Goal: Navigation & Orientation: Find specific page/section

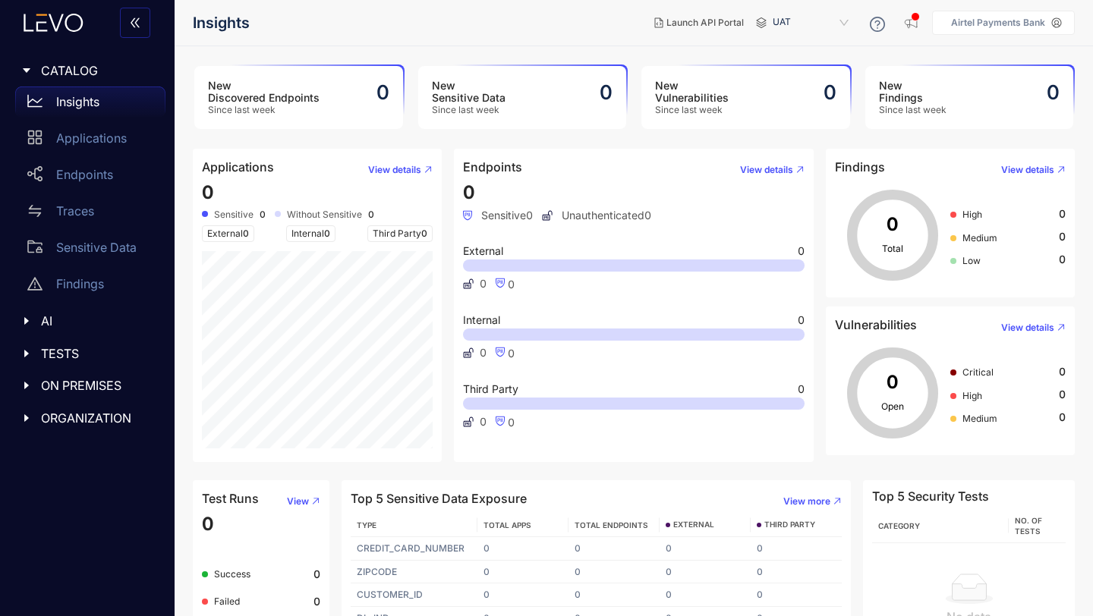
click at [75, 102] on p "Insights" at bounding box center [77, 102] width 43 height 14
click at [78, 134] on p "Applications" at bounding box center [91, 138] width 71 height 14
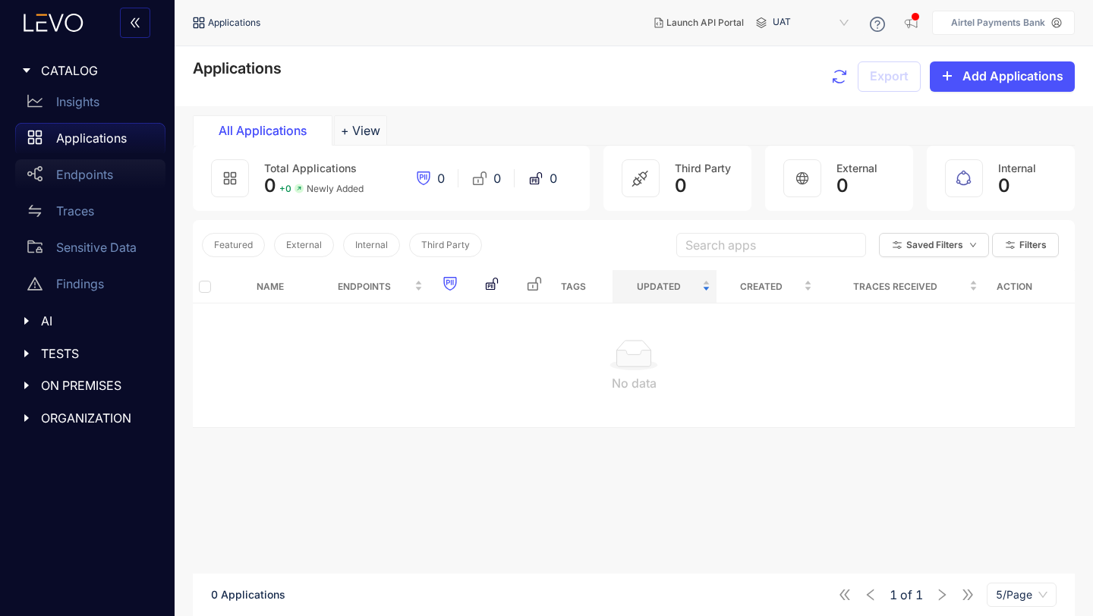
click at [80, 175] on p "Endpoints" at bounding box center [84, 175] width 57 height 14
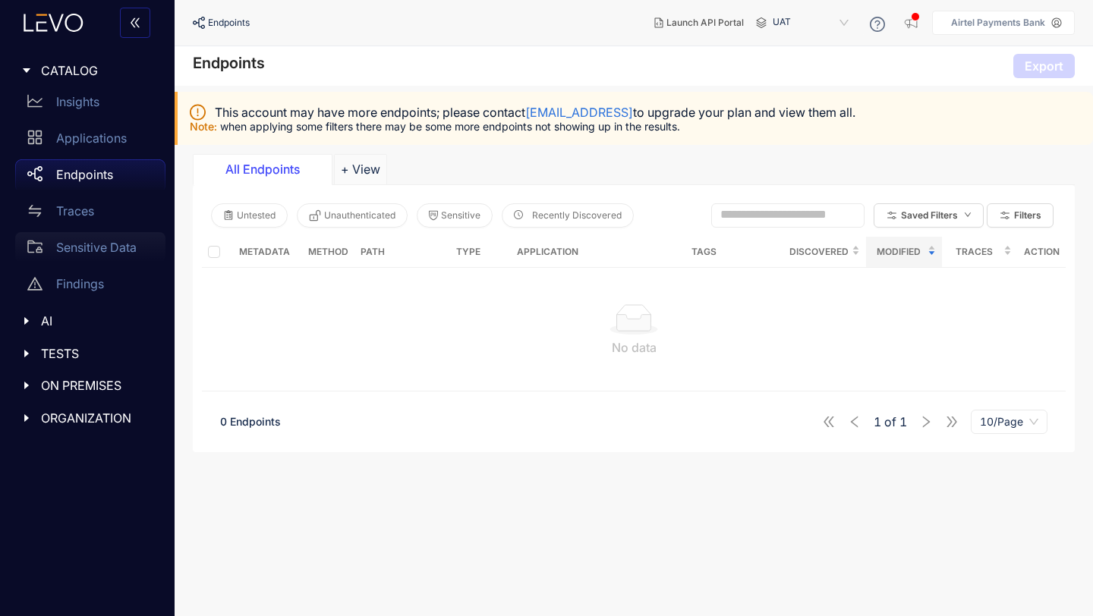
click at [93, 243] on p "Sensitive Data" at bounding box center [96, 248] width 80 height 14
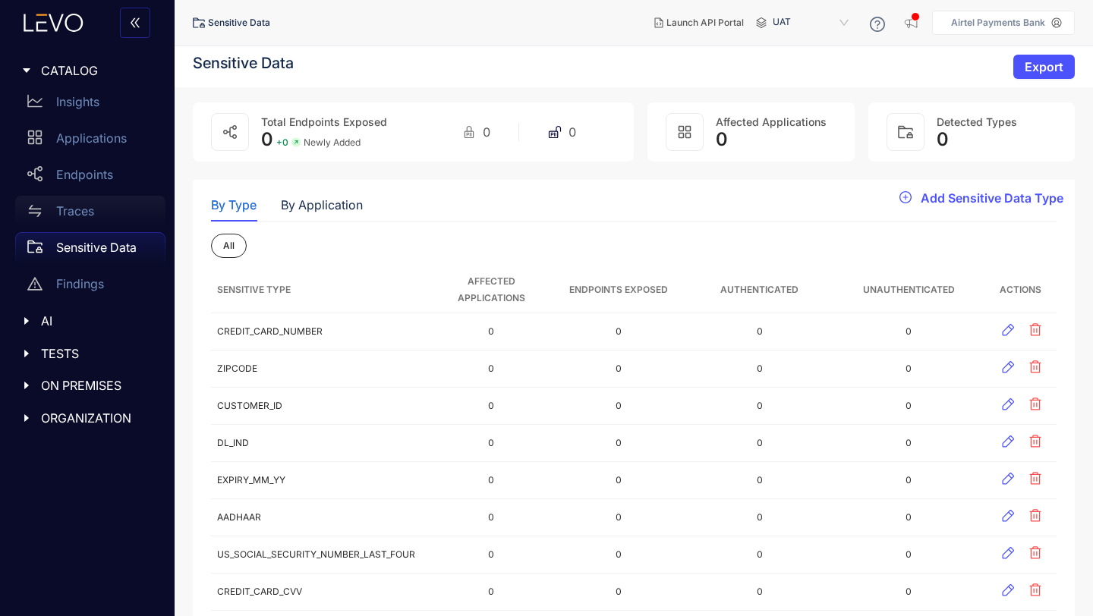
click at [76, 207] on p "Traces" at bounding box center [75, 211] width 38 height 14
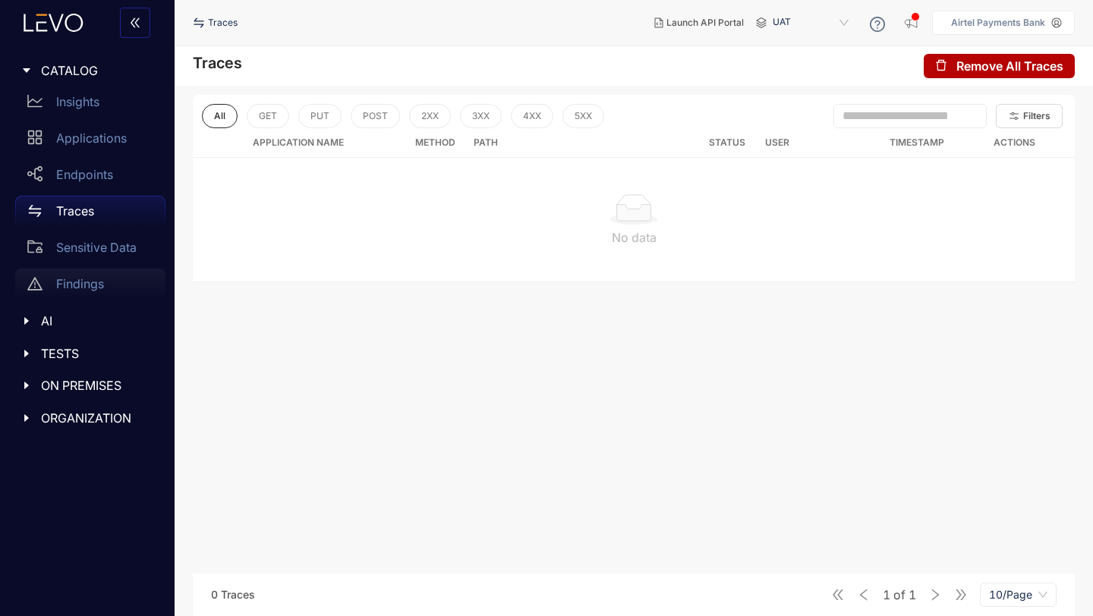
click at [79, 286] on p "Findings" at bounding box center [80, 284] width 48 height 14
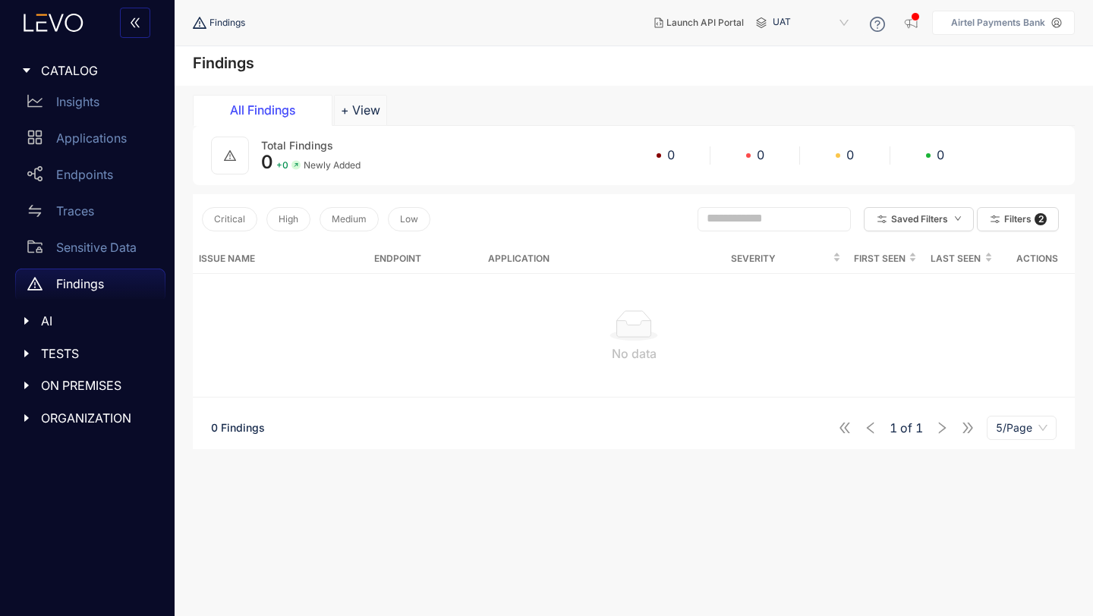
click at [31, 320] on icon "caret-right" at bounding box center [26, 321] width 11 height 11
click at [42, 387] on span "TESTS" at bounding box center [97, 390] width 112 height 14
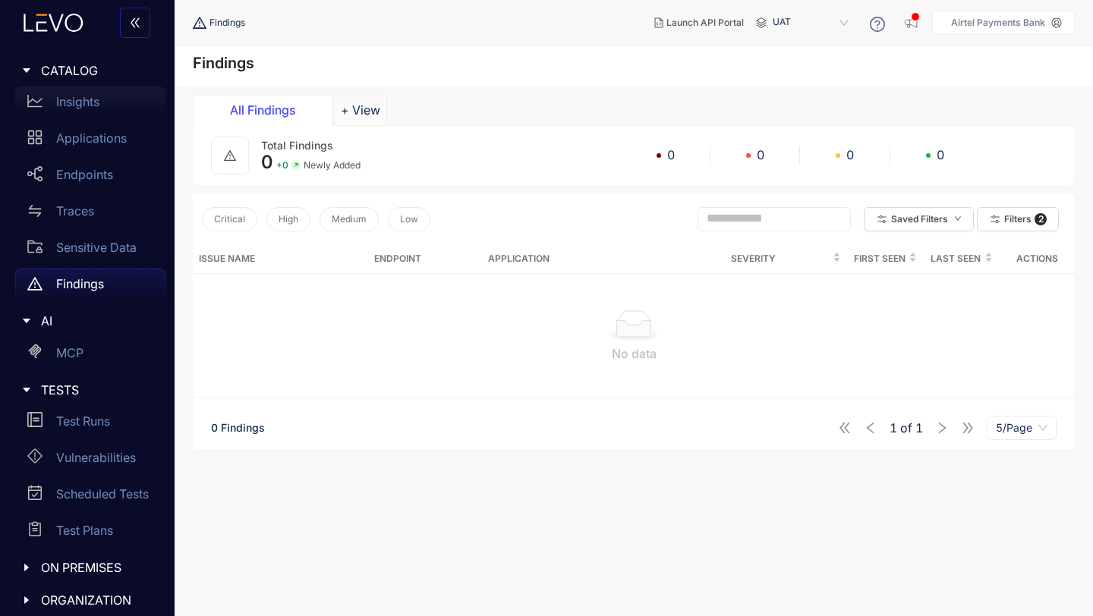
click at [61, 109] on div "Insights" at bounding box center [90, 102] width 150 height 30
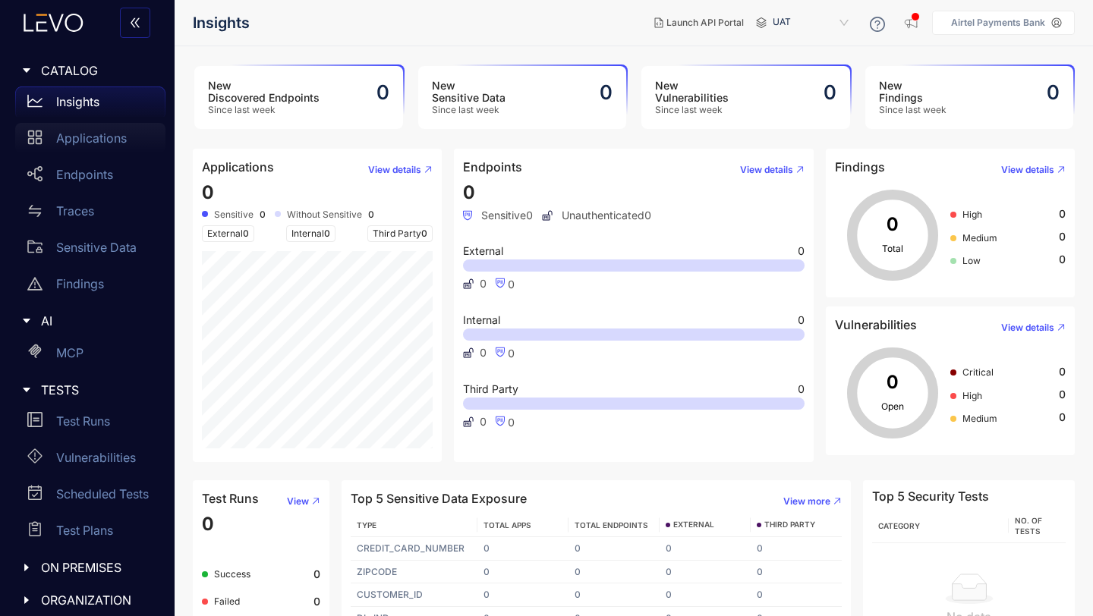
click at [106, 137] on p "Applications" at bounding box center [91, 138] width 71 height 14
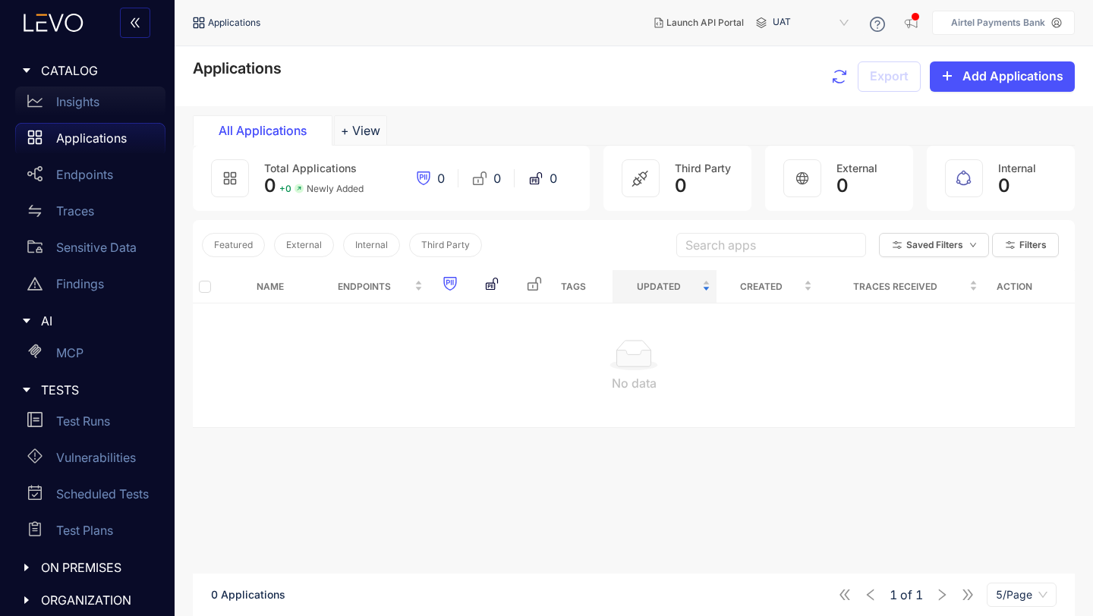
click at [69, 100] on p "Insights" at bounding box center [77, 102] width 43 height 14
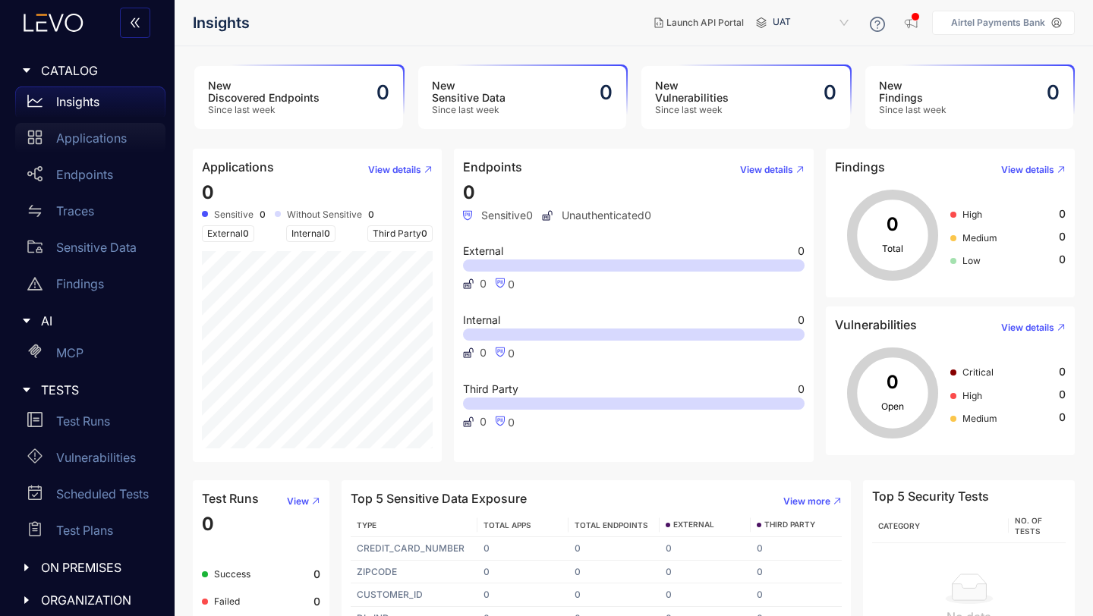
click at [71, 147] on div "Applications" at bounding box center [90, 138] width 150 height 30
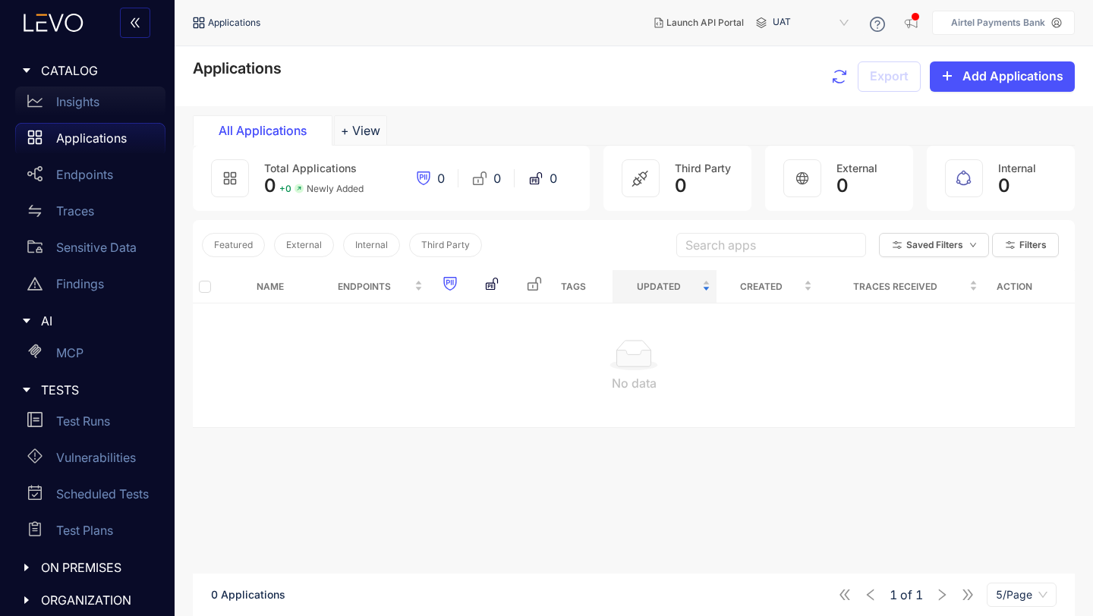
click at [74, 105] on p "Insights" at bounding box center [77, 102] width 43 height 14
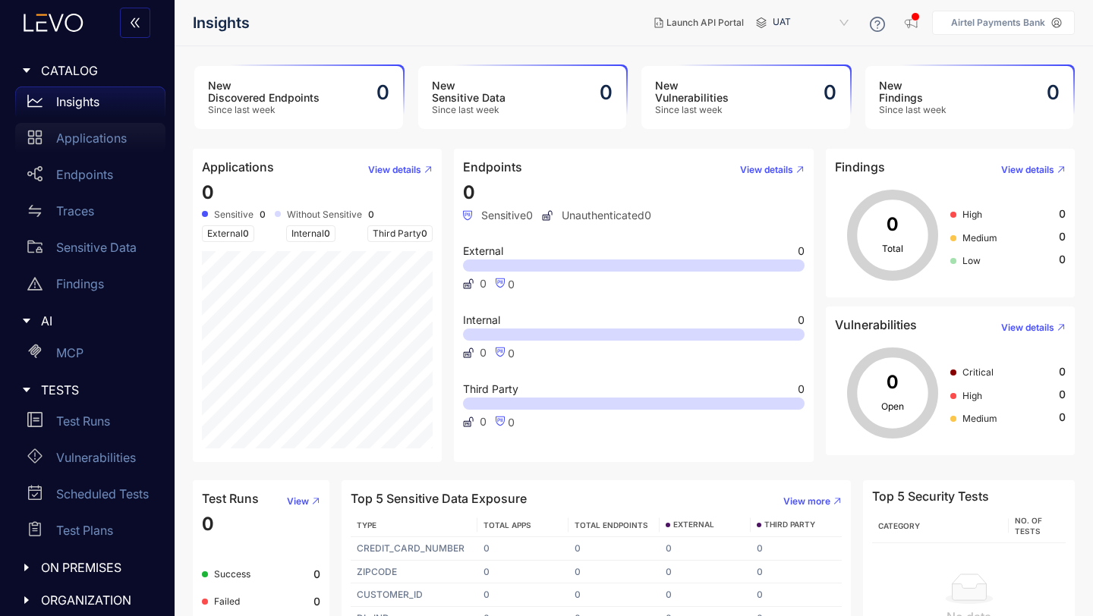
click at [80, 138] on p "Applications" at bounding box center [91, 138] width 71 height 14
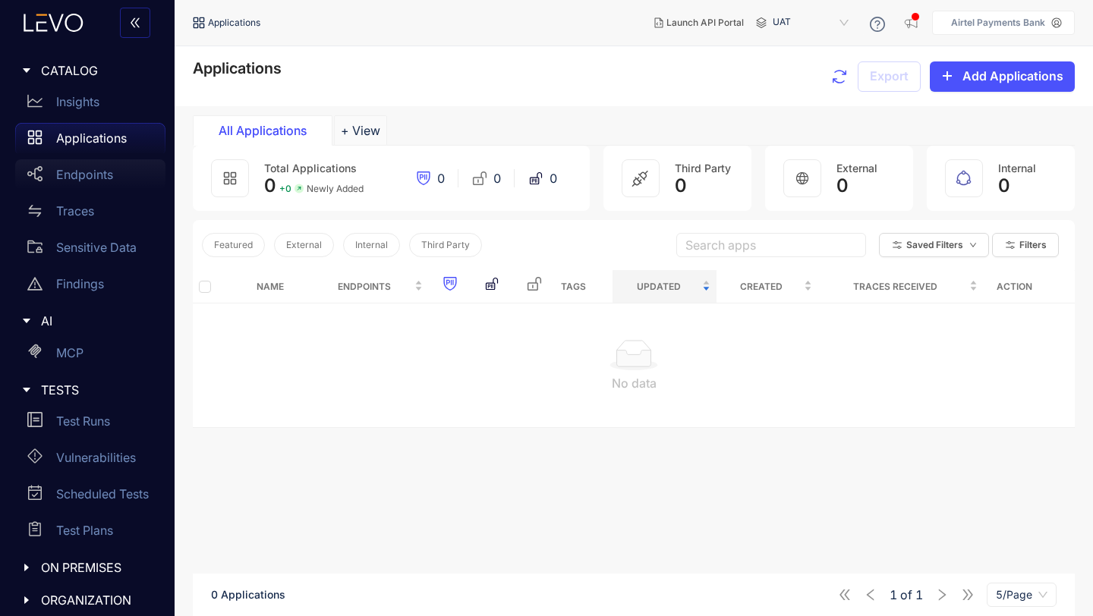
click at [112, 189] on div "Endpoints" at bounding box center [90, 174] width 150 height 30
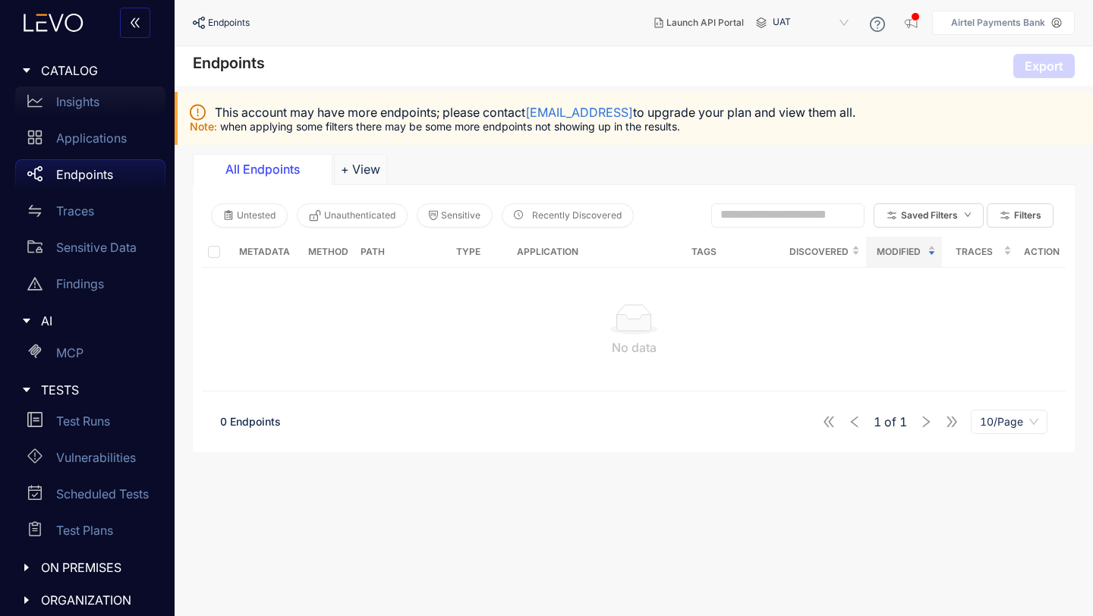
click at [87, 107] on p "Insights" at bounding box center [77, 102] width 43 height 14
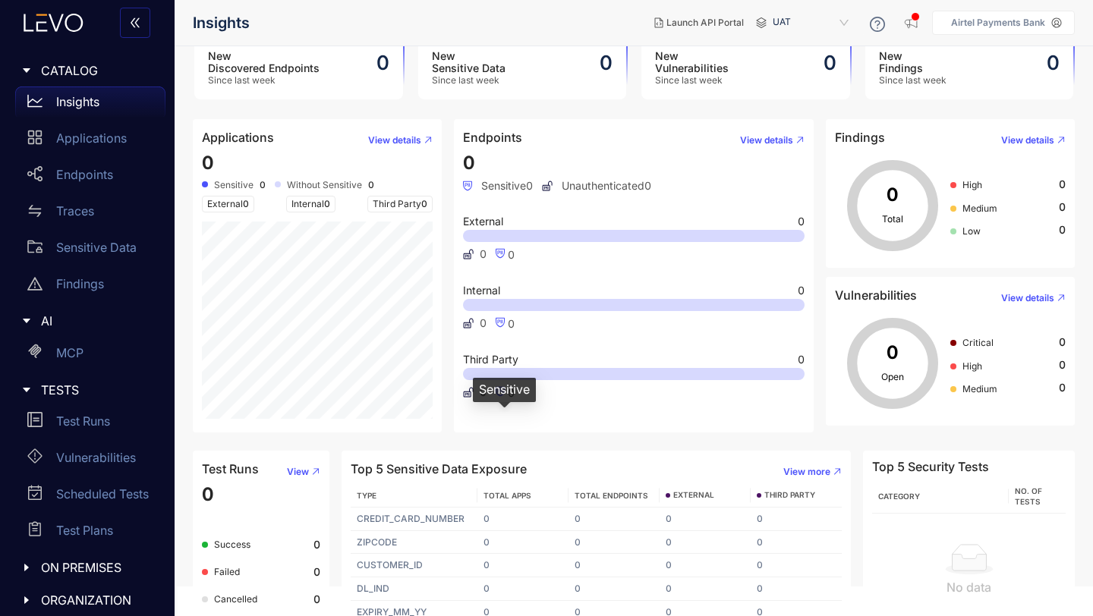
scroll to position [48, 0]
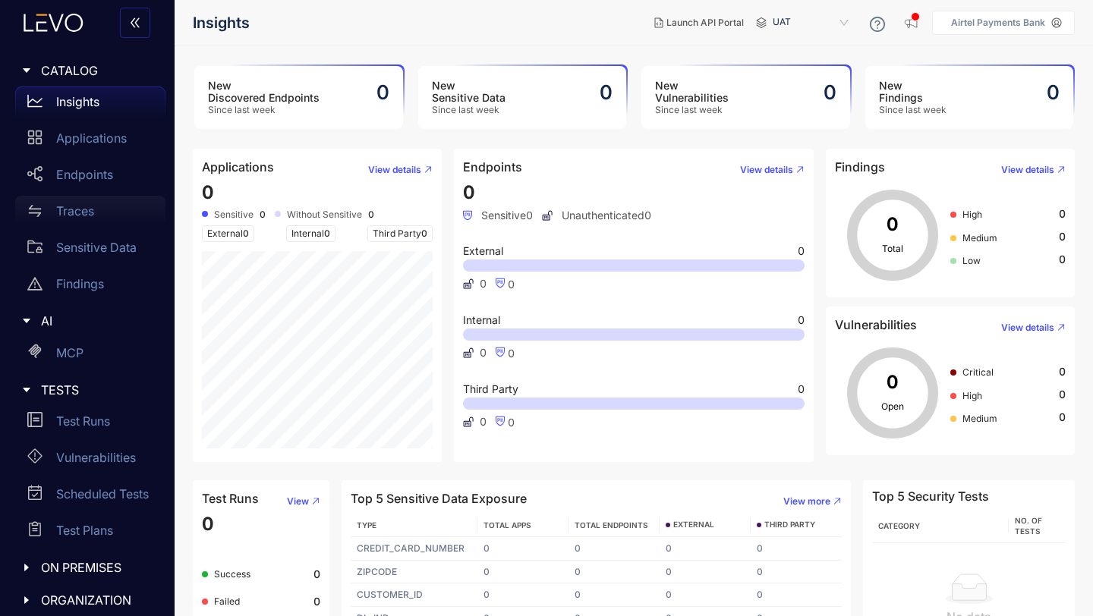
click at [69, 213] on p "Traces" at bounding box center [75, 211] width 38 height 14
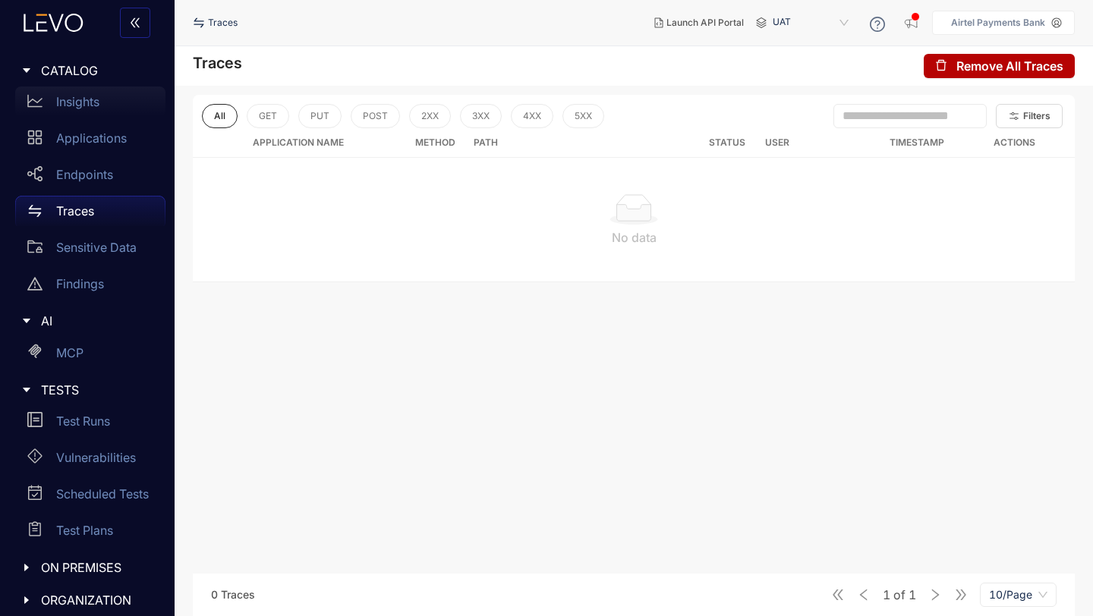
click at [65, 103] on p "Insights" at bounding box center [77, 102] width 43 height 14
